Goal: Contribute content

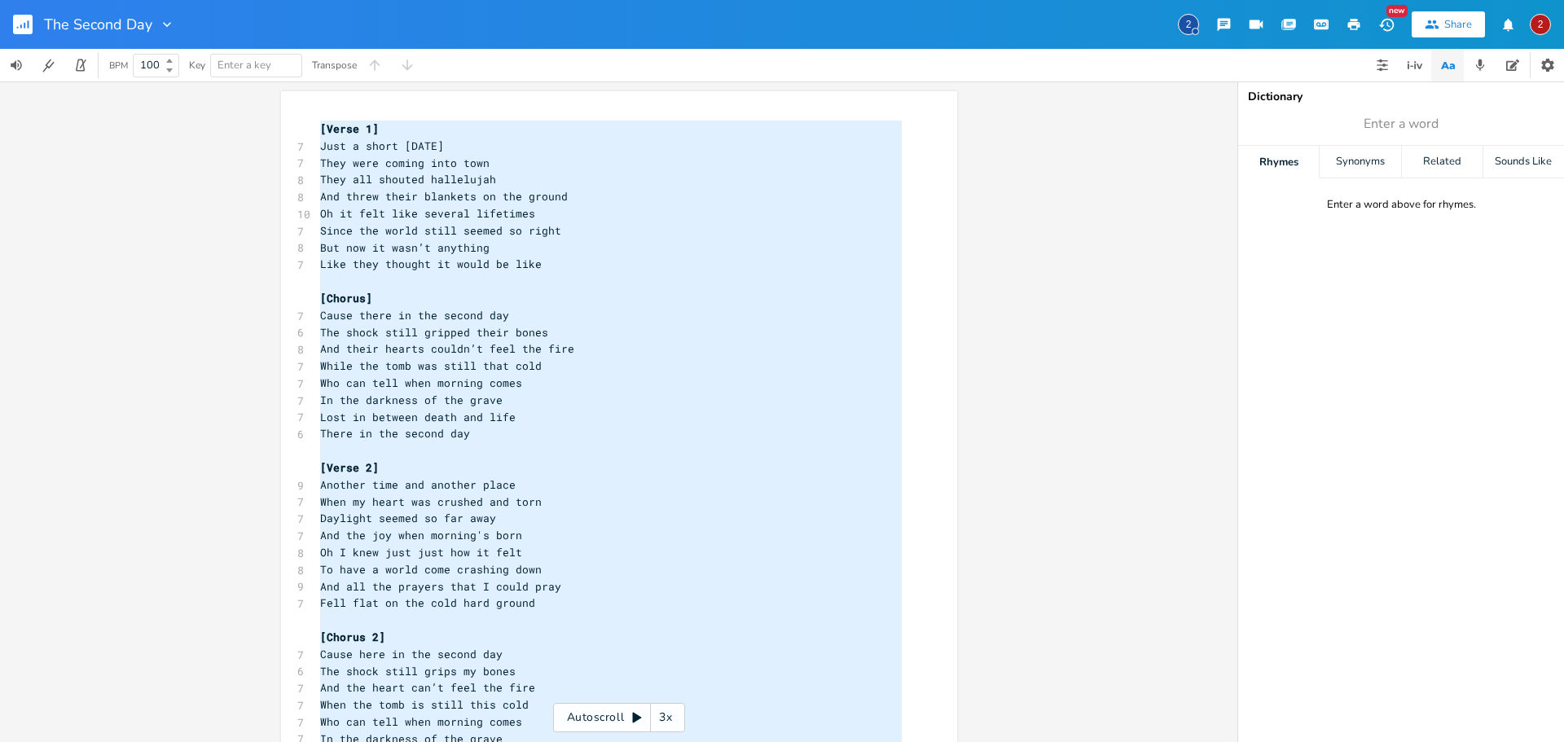
click at [23, 25] on rect "button" at bounding box center [23, 25] width 20 height 20
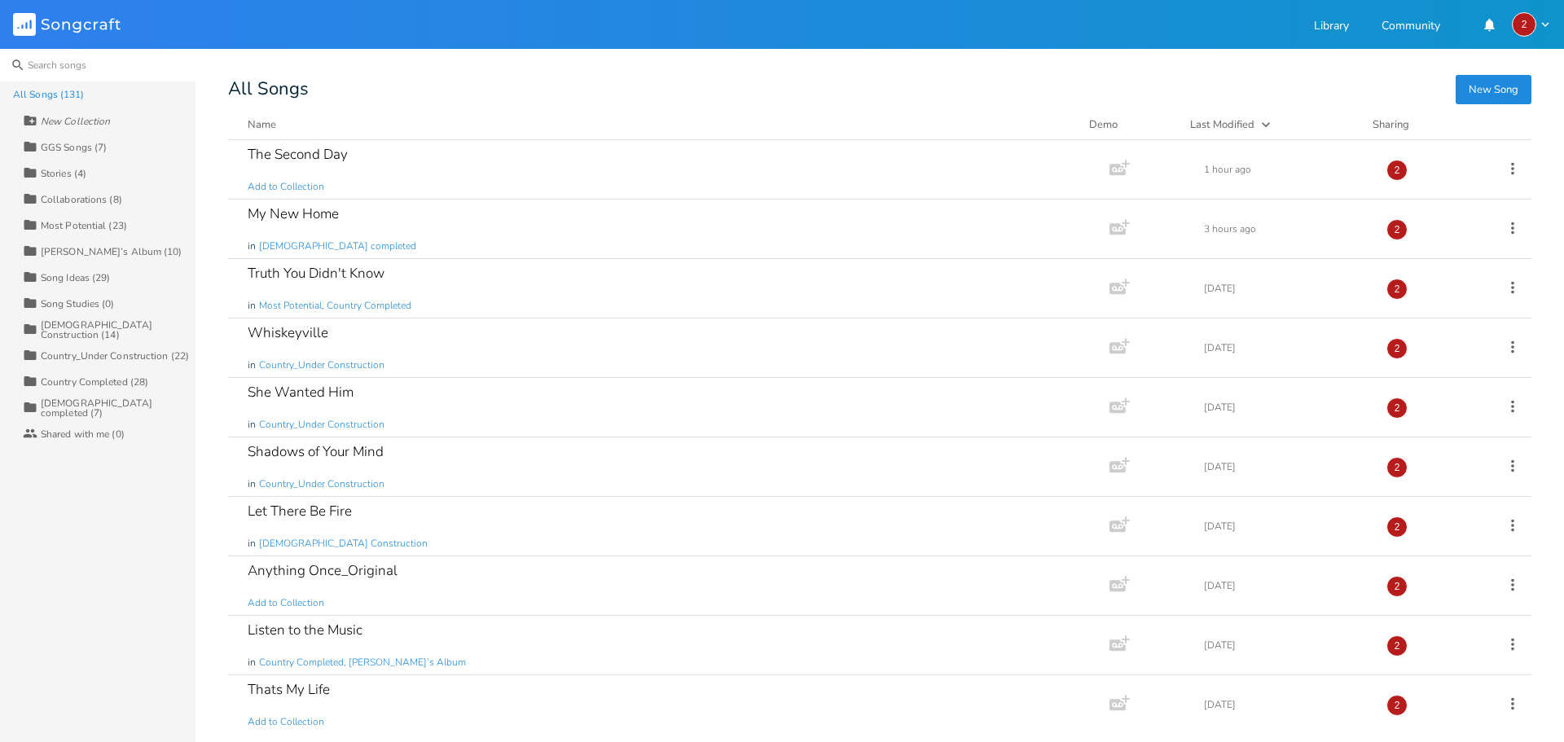
click at [73, 73] on input at bounding box center [98, 65] width 196 height 33
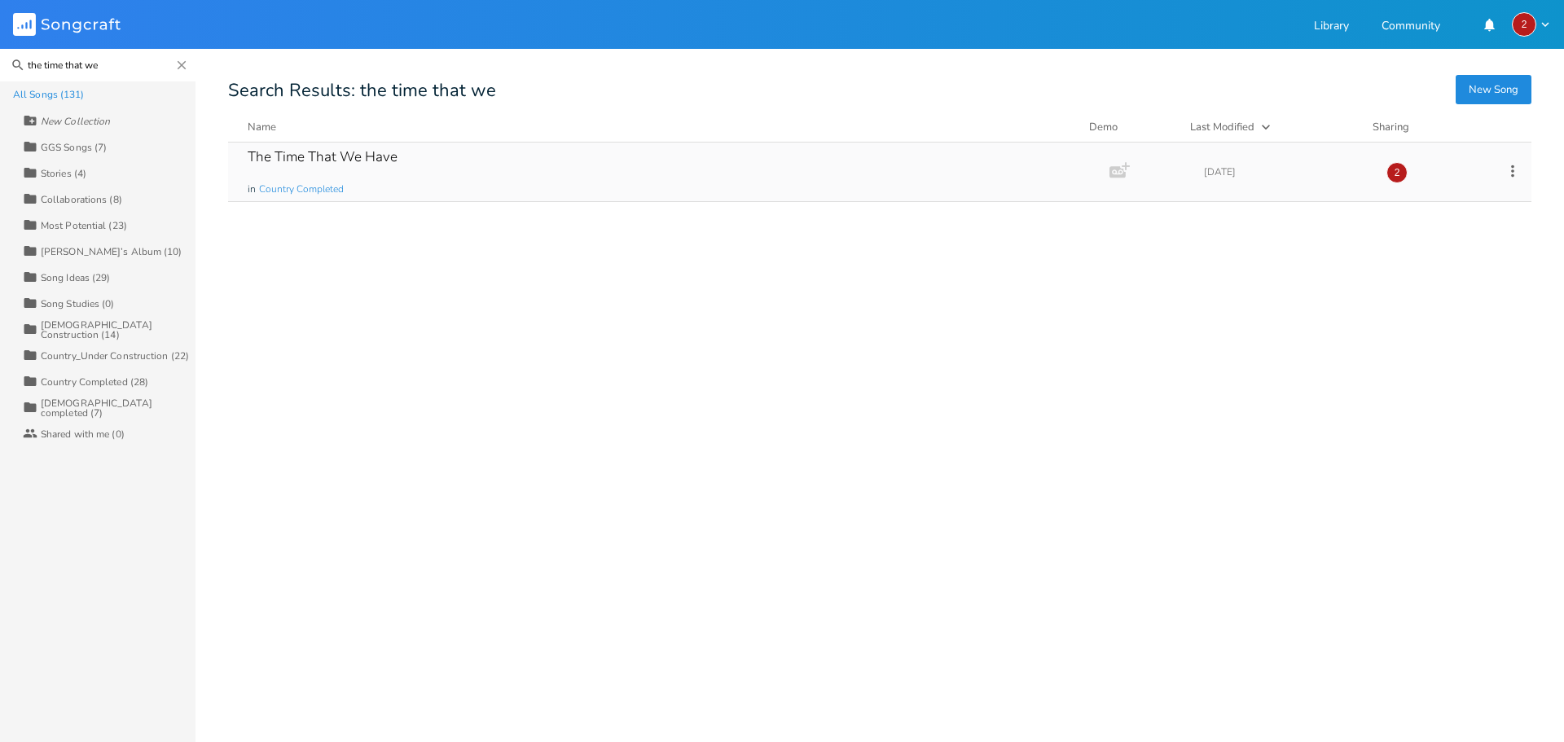
type input "the time that we"
click at [434, 181] on div "The Time That We Have in Country Completed" at bounding box center [666, 172] width 836 height 59
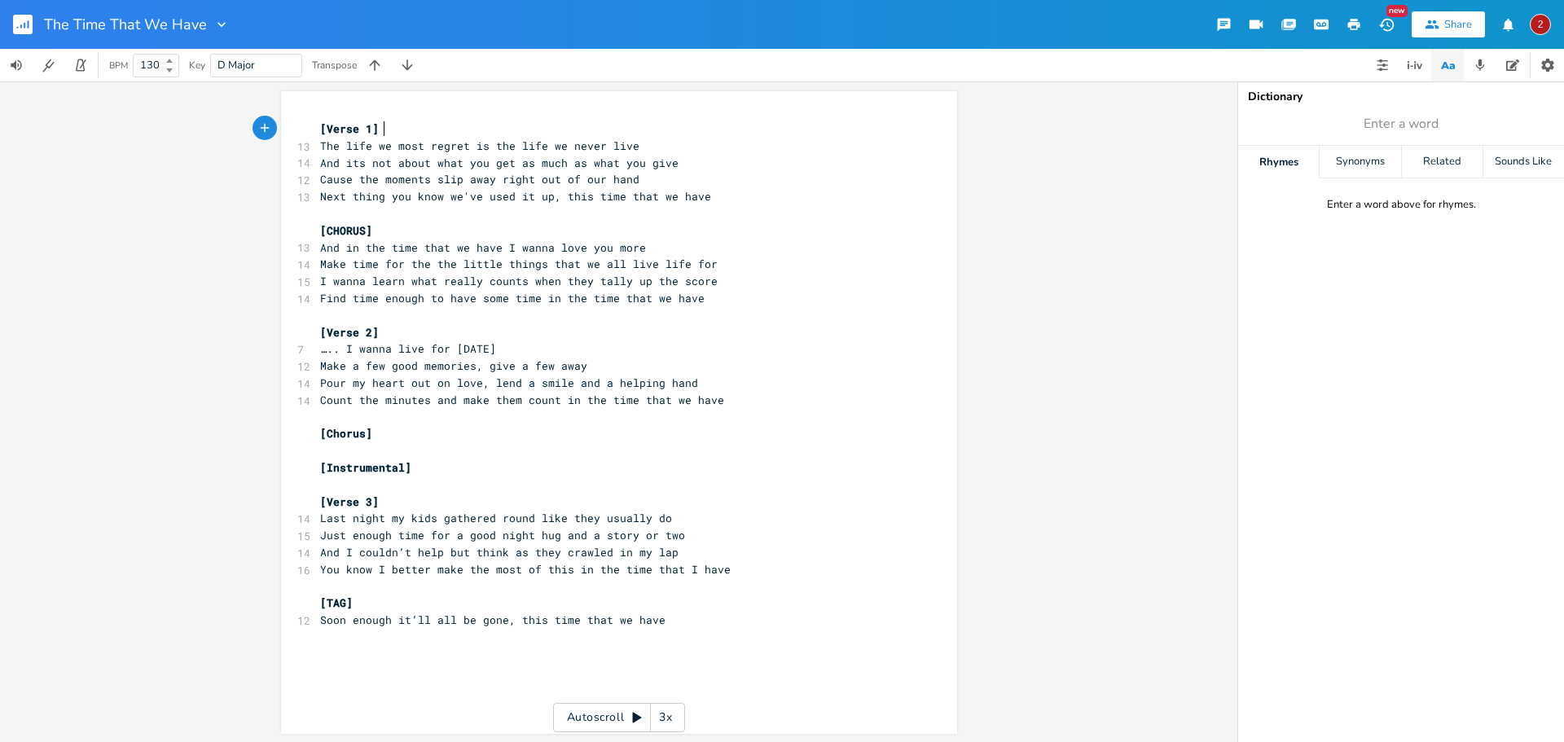
click at [384, 165] on span "And its not about what you get as much as what you give" at bounding box center [499, 163] width 359 height 15
click at [429, 163] on span "And its not about what you get as much as what you give" at bounding box center [499, 163] width 359 height 15
type textarea "And its not about what you get"
drag, startPoint x: 508, startPoint y: 163, endPoint x: 315, endPoint y: 157, distance: 193.2
click at [317, 157] on pre "And its not about what you get as much as what you give" at bounding box center [611, 163] width 588 height 17
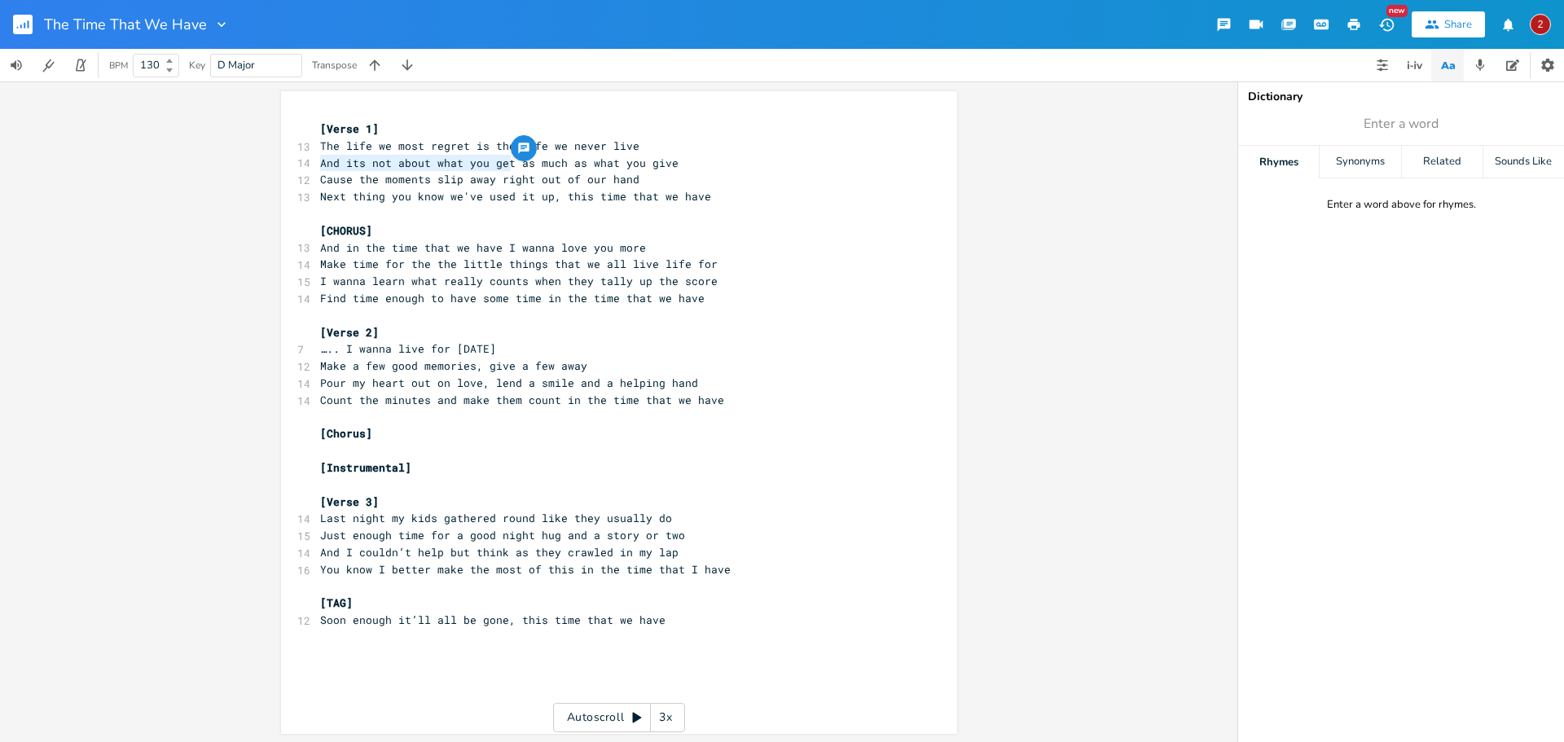
click at [410, 171] on pre "Cause the moments slip away right out of our hand" at bounding box center [611, 179] width 588 height 17
click at [421, 161] on span "And its not about what you get as much as what you give" at bounding box center [499, 163] width 359 height 15
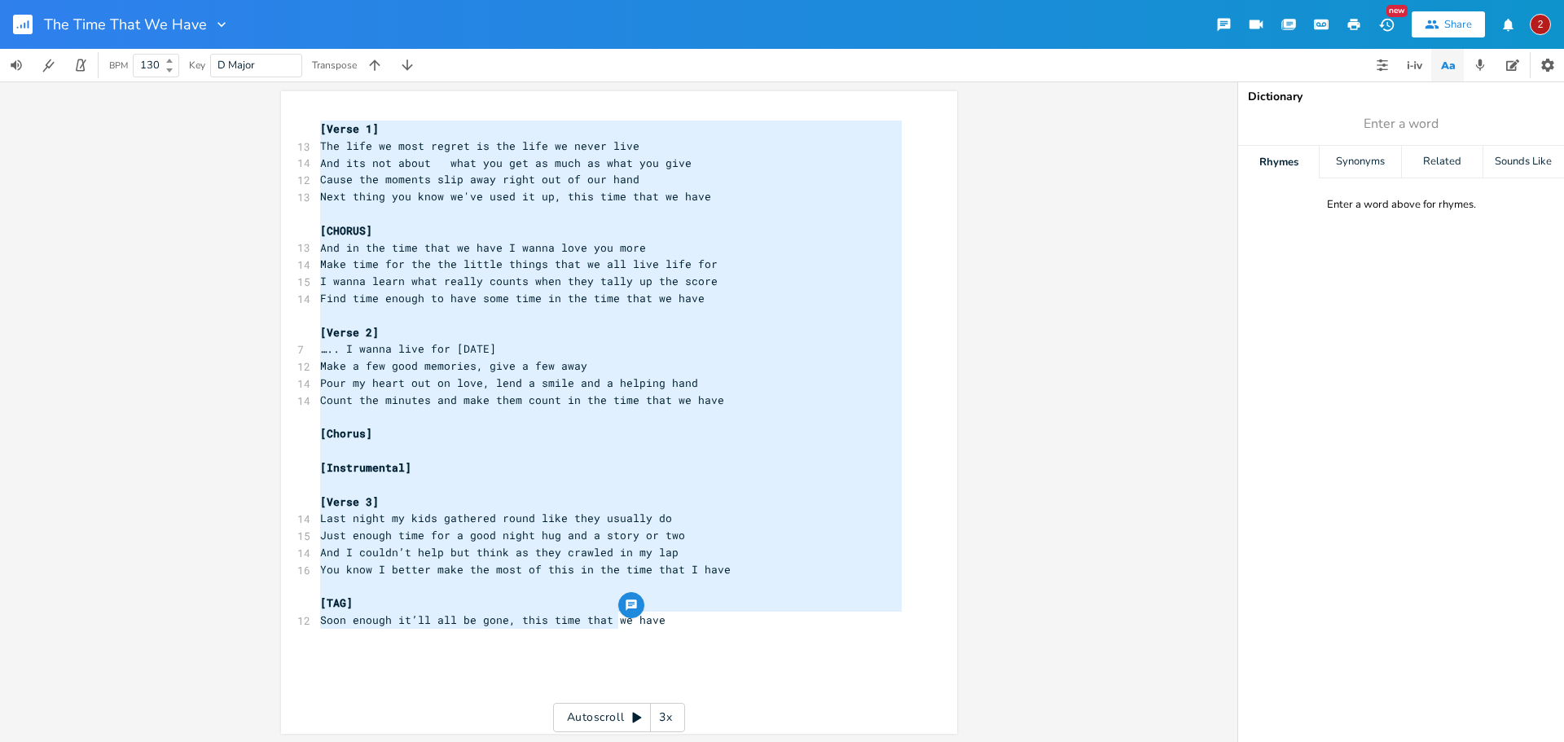
type textarea "[Verse 1] The life we most regret is the life we never live And its not about w…"
drag, startPoint x: 312, startPoint y: 128, endPoint x: 661, endPoint y: 630, distance: 611.2
click at [661, 630] on div "[Verse 1] 13 The life we most regret is the life we never live 14 And its not a…" at bounding box center [611, 392] width 588 height 543
